Goal: Task Accomplishment & Management: Manage account settings

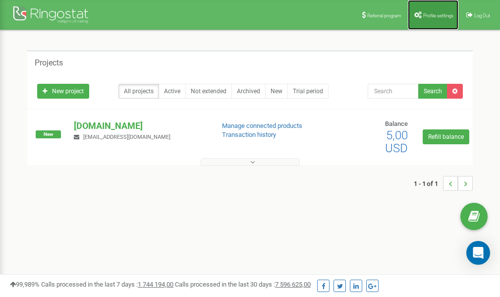
click at [426, 15] on span "Profile settings" at bounding box center [438, 15] width 30 height 5
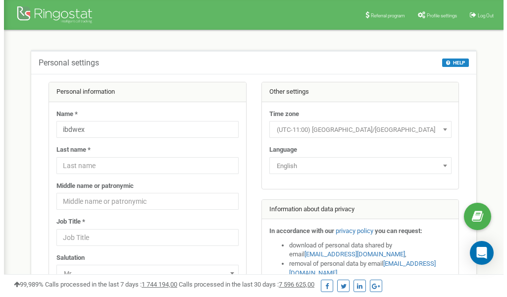
scroll to position [50, 0]
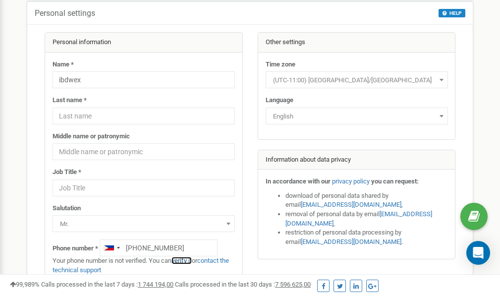
click at [189, 259] on link "verify it" at bounding box center [181, 260] width 20 height 7
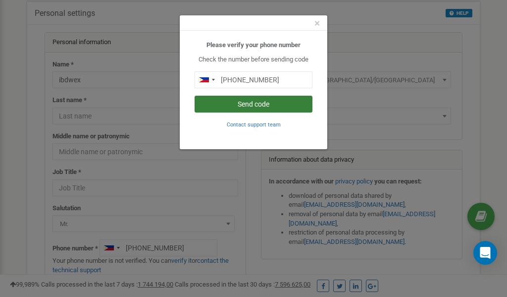
click at [244, 104] on button "Send code" at bounding box center [254, 104] width 118 height 17
